Goal: Task Accomplishment & Management: Check status

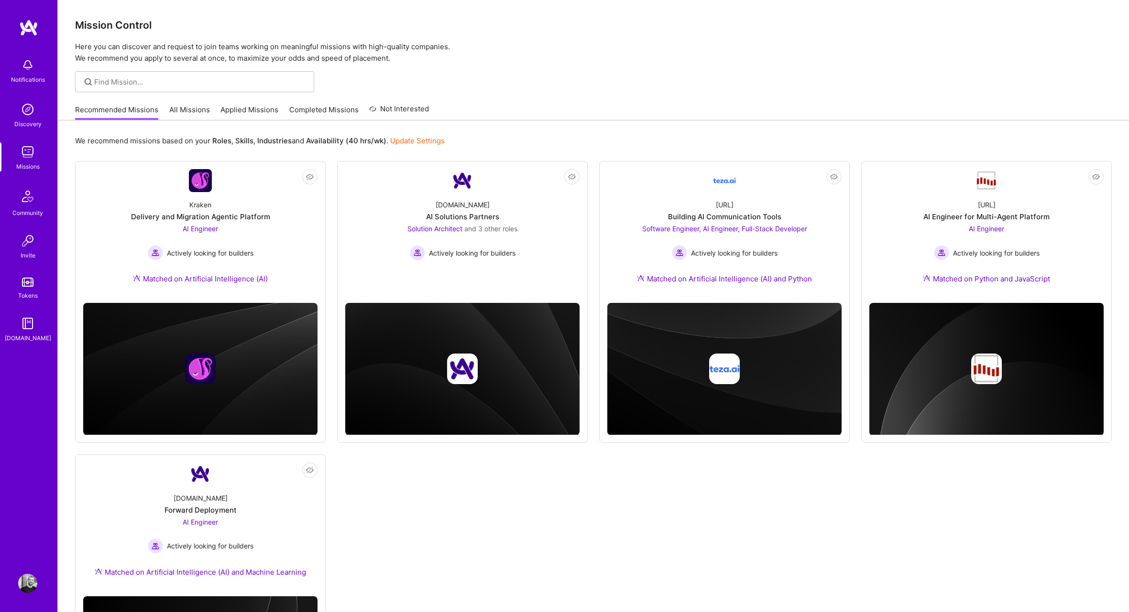
click at [260, 107] on link "Applied Missions" at bounding box center [249, 113] width 58 height 16
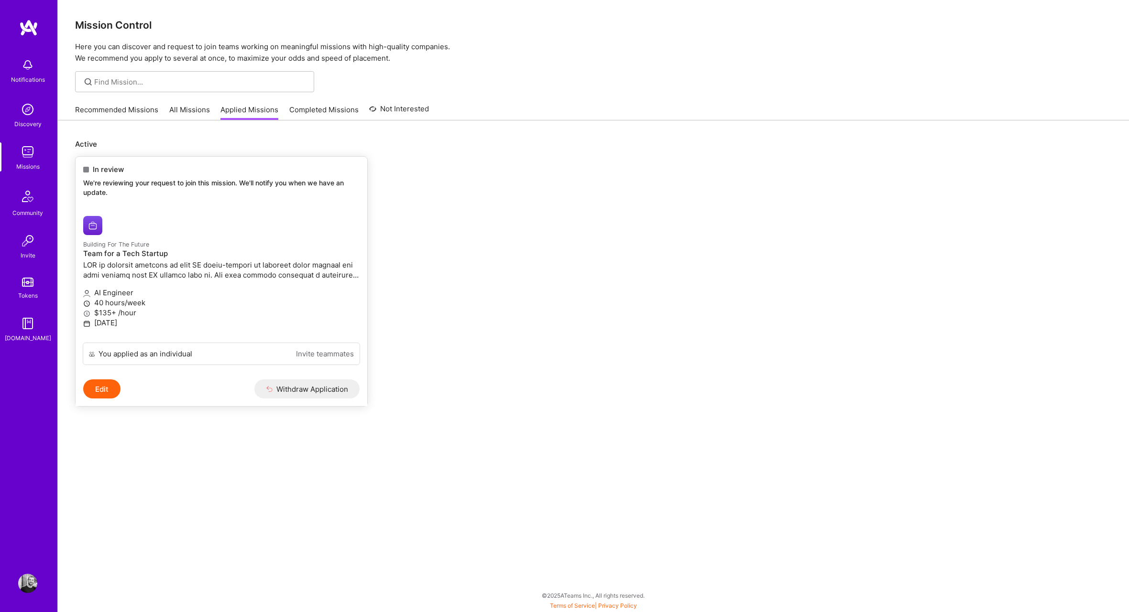
click at [146, 159] on div "In review We're reviewing your request to join this mission. We'll notify you w…" at bounding box center [222, 183] width 292 height 52
click at [124, 171] on div "In review" at bounding box center [221, 169] width 276 height 10
